Goal: Task Accomplishment & Management: Use online tool/utility

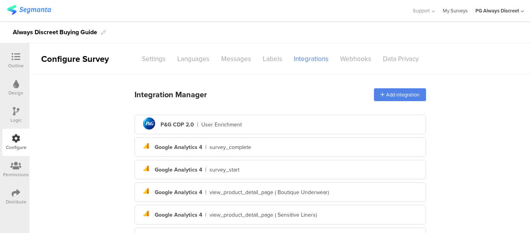
click at [460, 12] on link "My Surveys" at bounding box center [454, 10] width 25 height 21
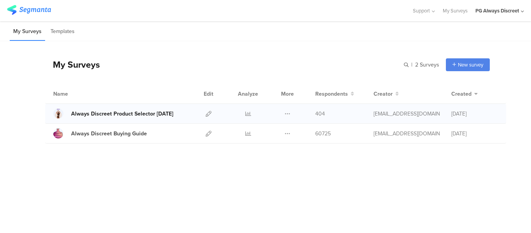
click at [117, 115] on div "Always Discreet Product Selector [DATE]" at bounding box center [122, 114] width 102 height 8
click at [206, 113] on icon at bounding box center [208, 114] width 6 height 6
click at [211, 113] on icon at bounding box center [208, 114] width 6 height 6
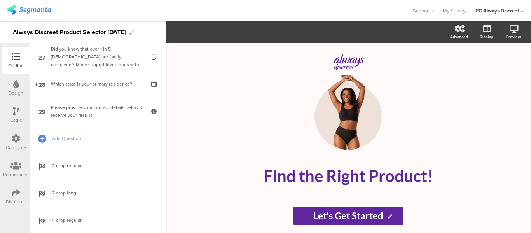
scroll to position [778, 0]
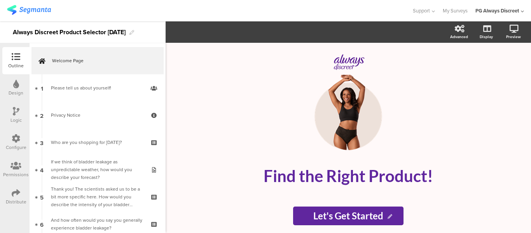
click at [16, 143] on div at bounding box center [16, 139] width 9 height 10
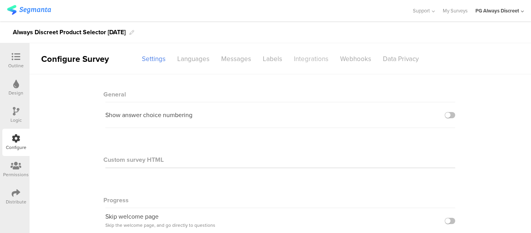
click at [317, 58] on div "Integrations" at bounding box center [311, 59] width 46 height 14
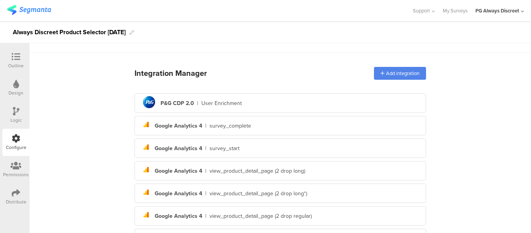
scroll to position [39, 0]
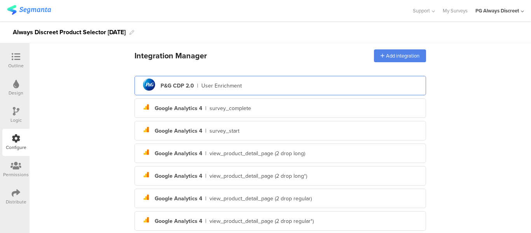
click at [236, 90] on div "pg logo P&G CDP 2.0 | User Enrichment" at bounding box center [280, 85] width 279 height 19
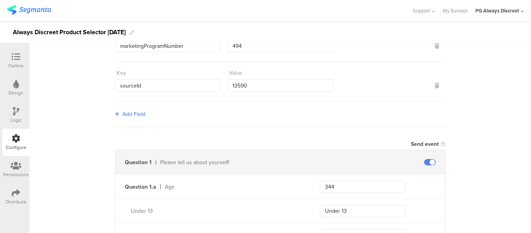
scroll to position [155, 0]
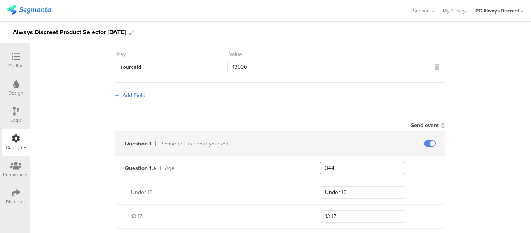
click at [331, 168] on input "344" at bounding box center [362, 168] width 85 height 12
click at [331, 169] on input "344" at bounding box center [362, 168] width 85 height 12
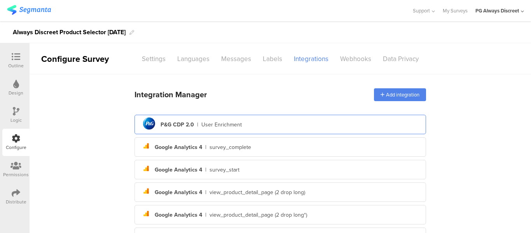
click at [224, 120] on div "pg logo P&G CDP 2.0 | User Enrichment" at bounding box center [280, 124] width 279 height 19
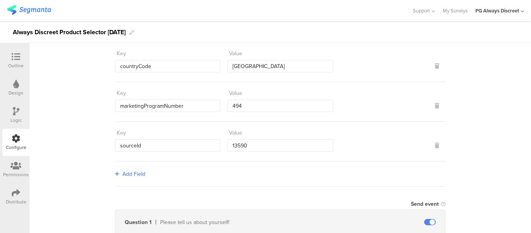
scroll to position [78, 0]
click at [138, 65] on input "countryCode" at bounding box center [167, 65] width 105 height 12
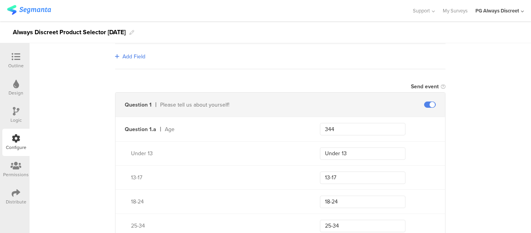
scroll to position [233, 0]
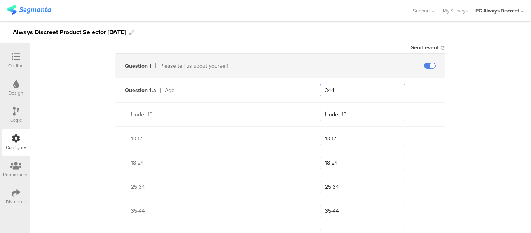
click at [323, 87] on input "344" at bounding box center [362, 90] width 85 height 12
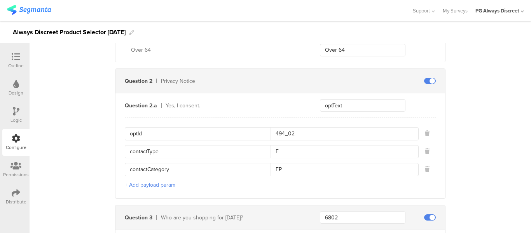
scroll to position [583, 0]
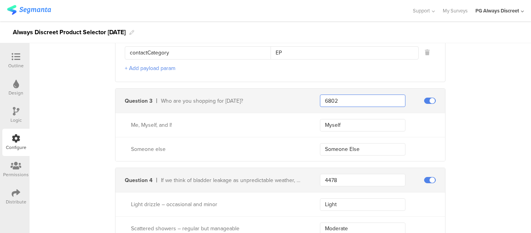
click at [329, 98] on input "6802" at bounding box center [362, 100] width 85 height 12
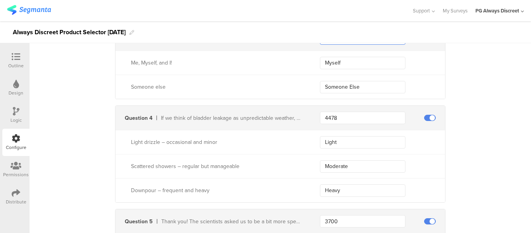
scroll to position [660, 0]
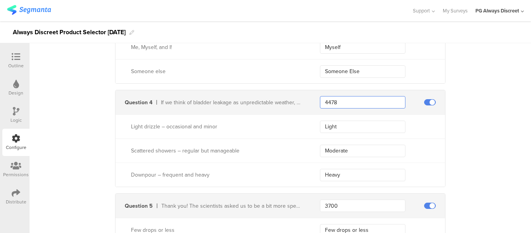
click at [327, 103] on input "4478" at bounding box center [362, 102] width 85 height 12
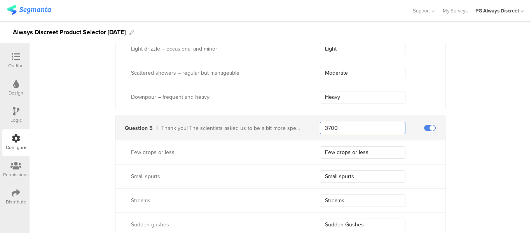
click at [322, 127] on input "3700" at bounding box center [362, 128] width 85 height 12
paste input "4478"
type input "3700"
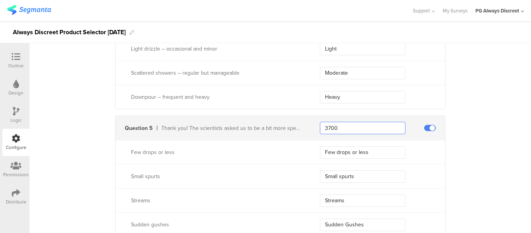
click at [334, 129] on input "3700" at bounding box center [362, 128] width 85 height 12
click at [320, 125] on input "3700" at bounding box center [362, 128] width 85 height 12
click at [325, 125] on input "3700" at bounding box center [362, 128] width 85 height 12
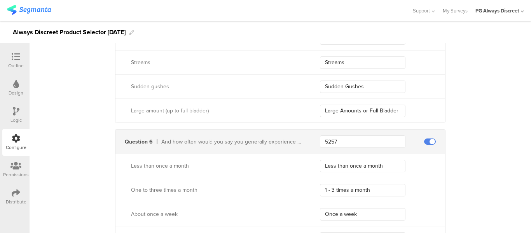
scroll to position [893, 0]
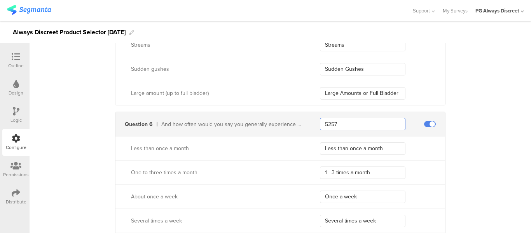
click at [328, 119] on input "5257" at bounding box center [362, 124] width 85 height 12
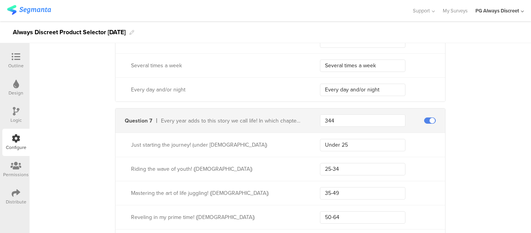
scroll to position [1049, 0]
click at [329, 114] on input "344" at bounding box center [362, 120] width 85 height 12
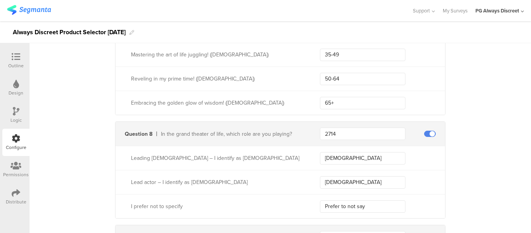
scroll to position [1204, 0]
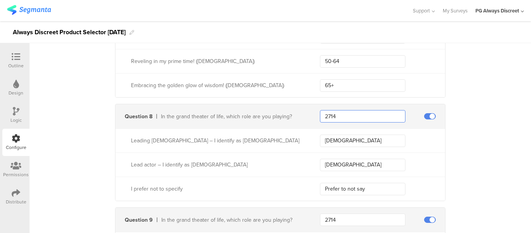
click at [337, 113] on input "2714" at bounding box center [362, 116] width 85 height 12
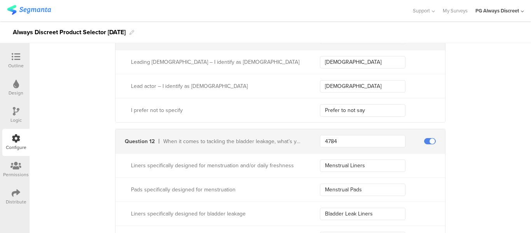
scroll to position [1631, 0]
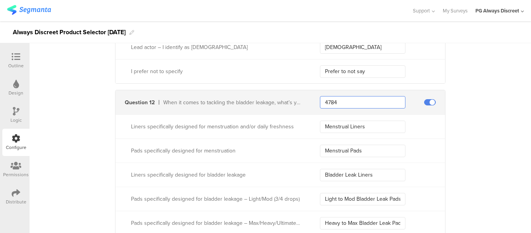
click at [328, 104] on input "4784" at bounding box center [362, 102] width 85 height 12
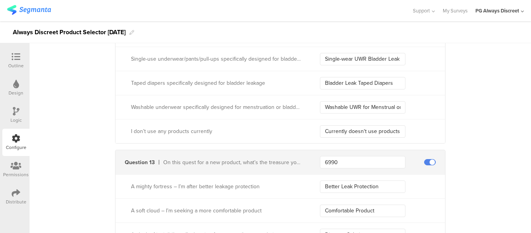
scroll to position [1826, 0]
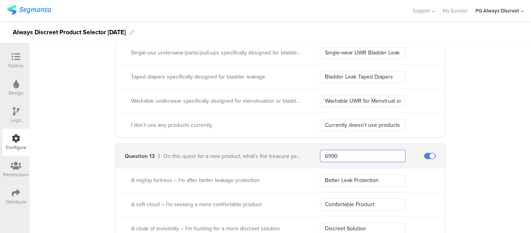
click at [327, 156] on input "6990" at bounding box center [362, 156] width 85 height 12
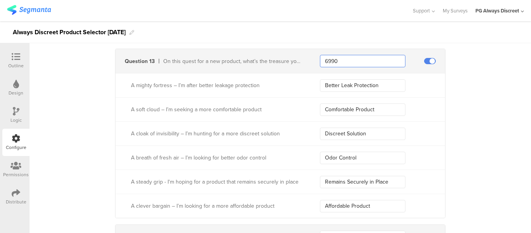
scroll to position [1981, 0]
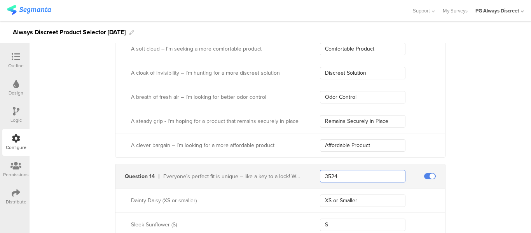
click at [325, 174] on input "3524" at bounding box center [362, 176] width 85 height 12
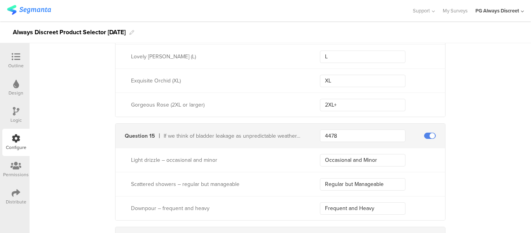
scroll to position [2214, 0]
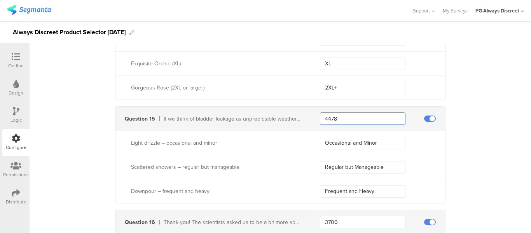
click at [326, 115] on input "4478" at bounding box center [362, 118] width 85 height 12
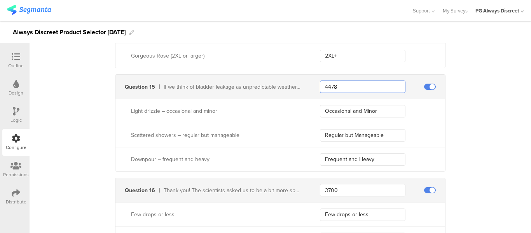
scroll to position [2292, 0]
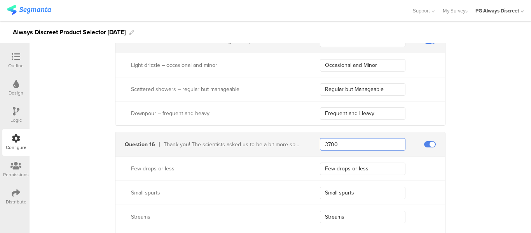
click at [324, 140] on input "3700" at bounding box center [362, 144] width 85 height 12
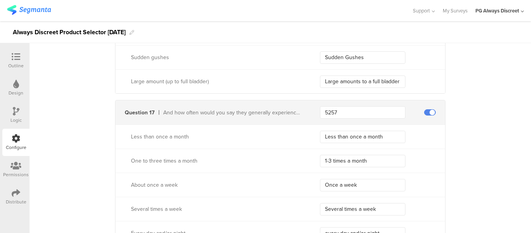
scroll to position [2486, 0]
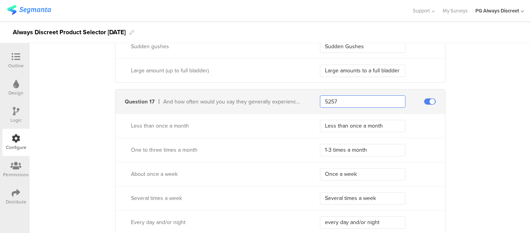
click at [323, 99] on input "5257" at bounding box center [362, 101] width 85 height 12
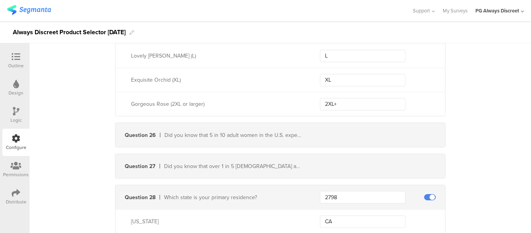
scroll to position [3845, 0]
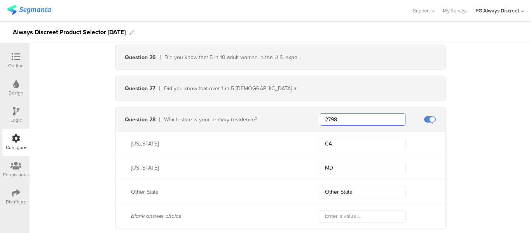
click at [330, 116] on input "2798" at bounding box center [362, 119] width 85 height 12
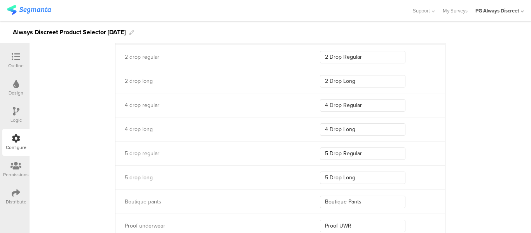
scroll to position [4350, 0]
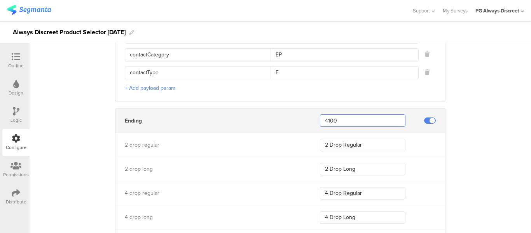
click at [324, 118] on input "4100" at bounding box center [362, 120] width 85 height 12
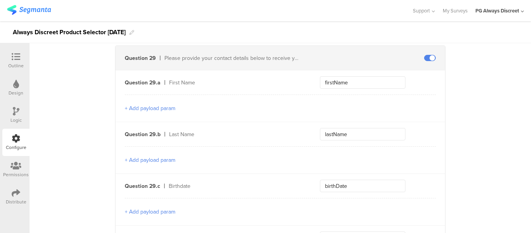
scroll to position [4017, 0]
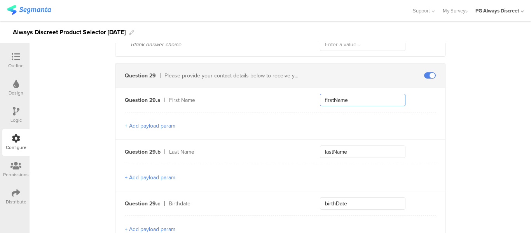
click at [337, 97] on input "firstName" at bounding box center [362, 100] width 85 height 12
click at [338, 152] on input "lastName" at bounding box center [362, 151] width 85 height 12
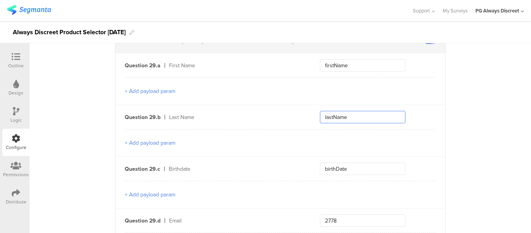
scroll to position [4094, 0]
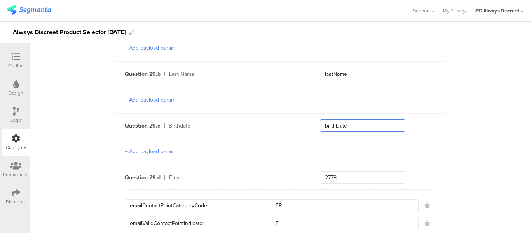
click at [334, 122] on input "birthDate" at bounding box center [362, 125] width 85 height 12
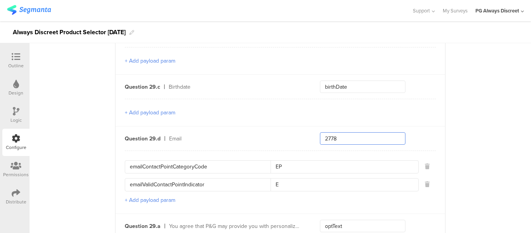
click at [331, 135] on input "2778" at bounding box center [362, 138] width 85 height 12
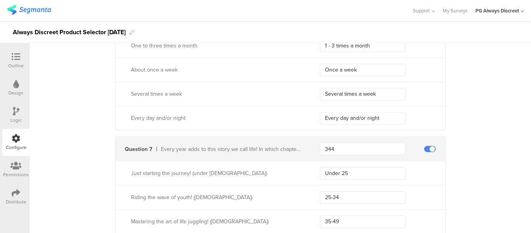
scroll to position [1049, 0]
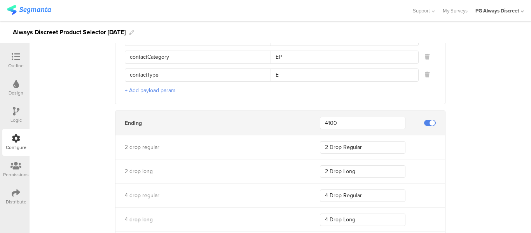
scroll to position [4351, 0]
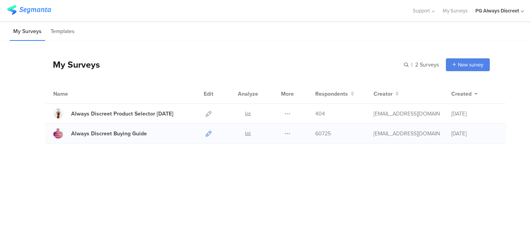
click at [209, 133] on icon at bounding box center [208, 134] width 6 height 6
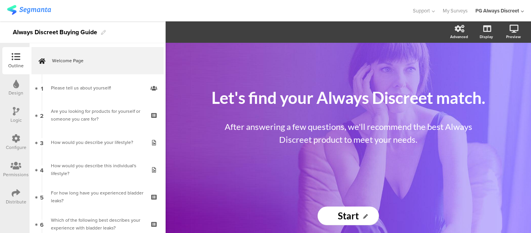
click at [17, 140] on icon at bounding box center [16, 138] width 9 height 9
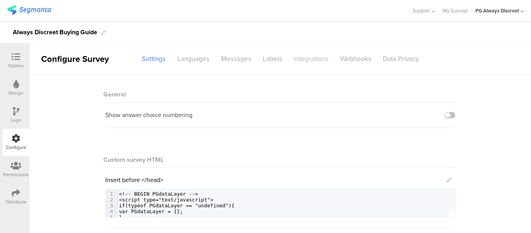
click at [323, 53] on div "Integrations" at bounding box center [311, 59] width 46 height 14
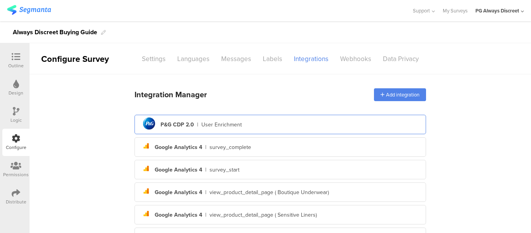
click at [268, 128] on div "pg logo P&G CDP 2.0 | User Enrichment" at bounding box center [280, 124] width 279 height 19
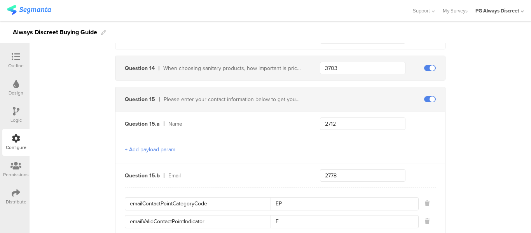
scroll to position [2336, 0]
